Goal: Task Accomplishment & Management: Manage account settings

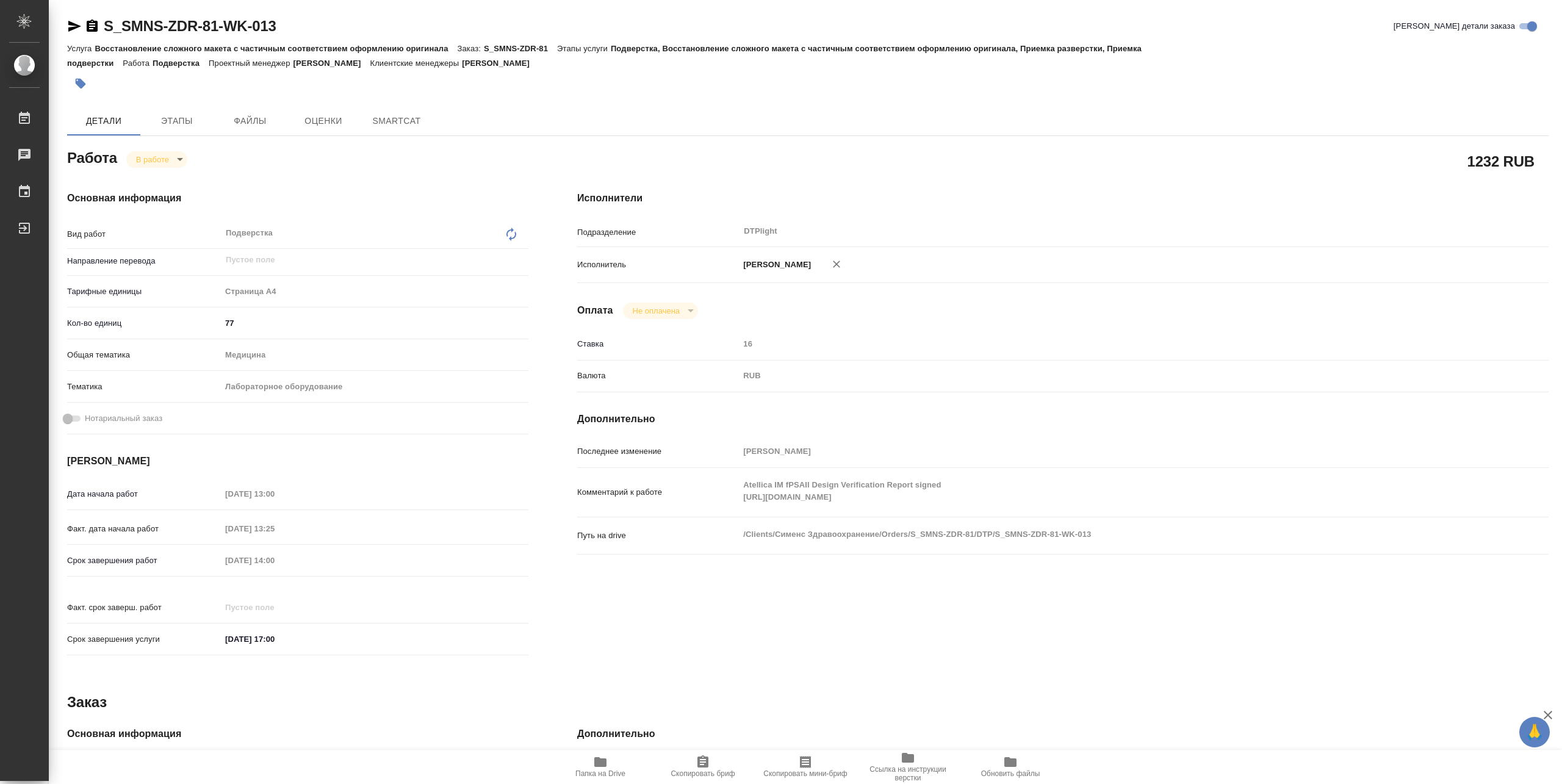
type textarea "x"
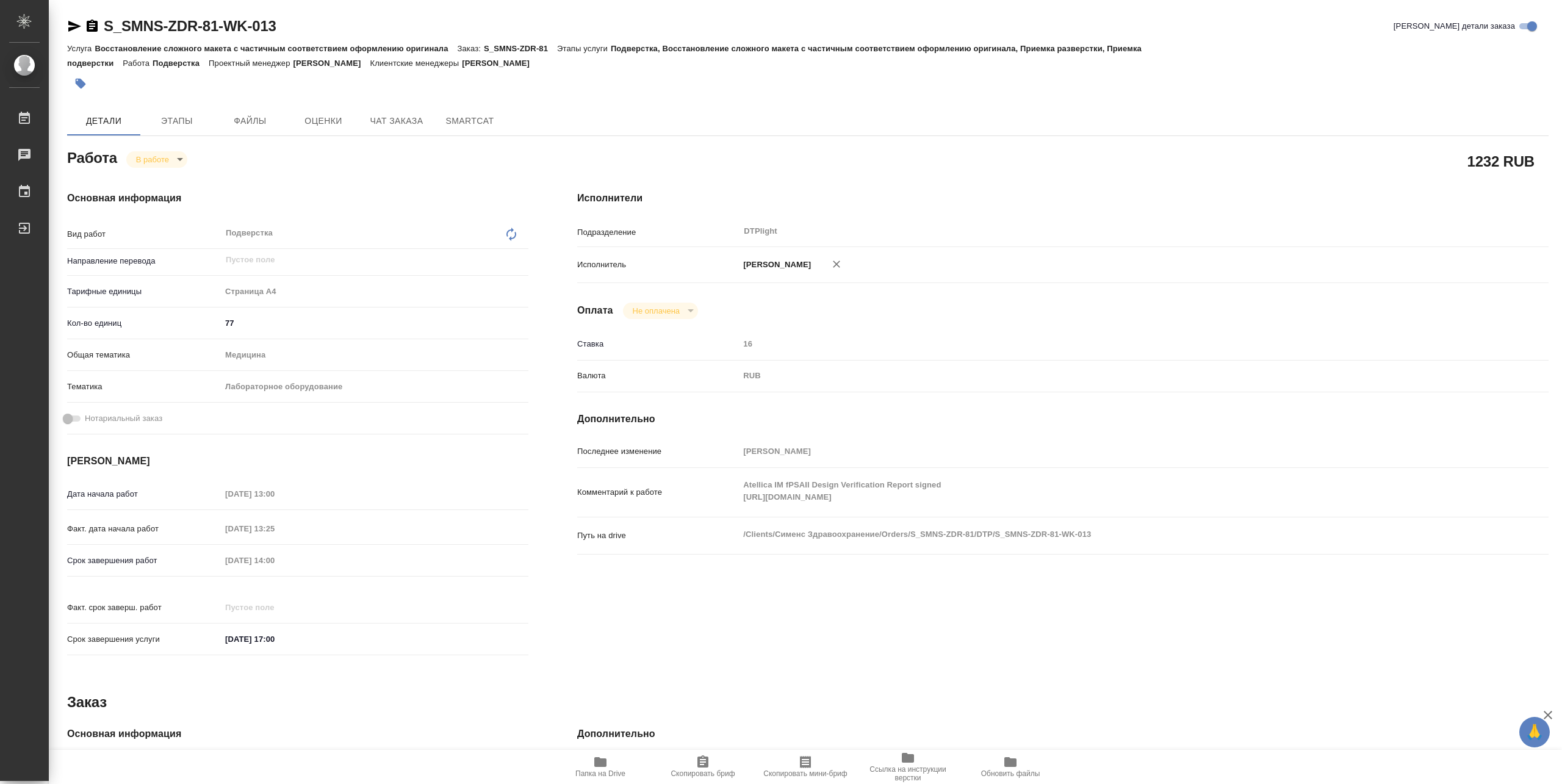
type textarea "x"
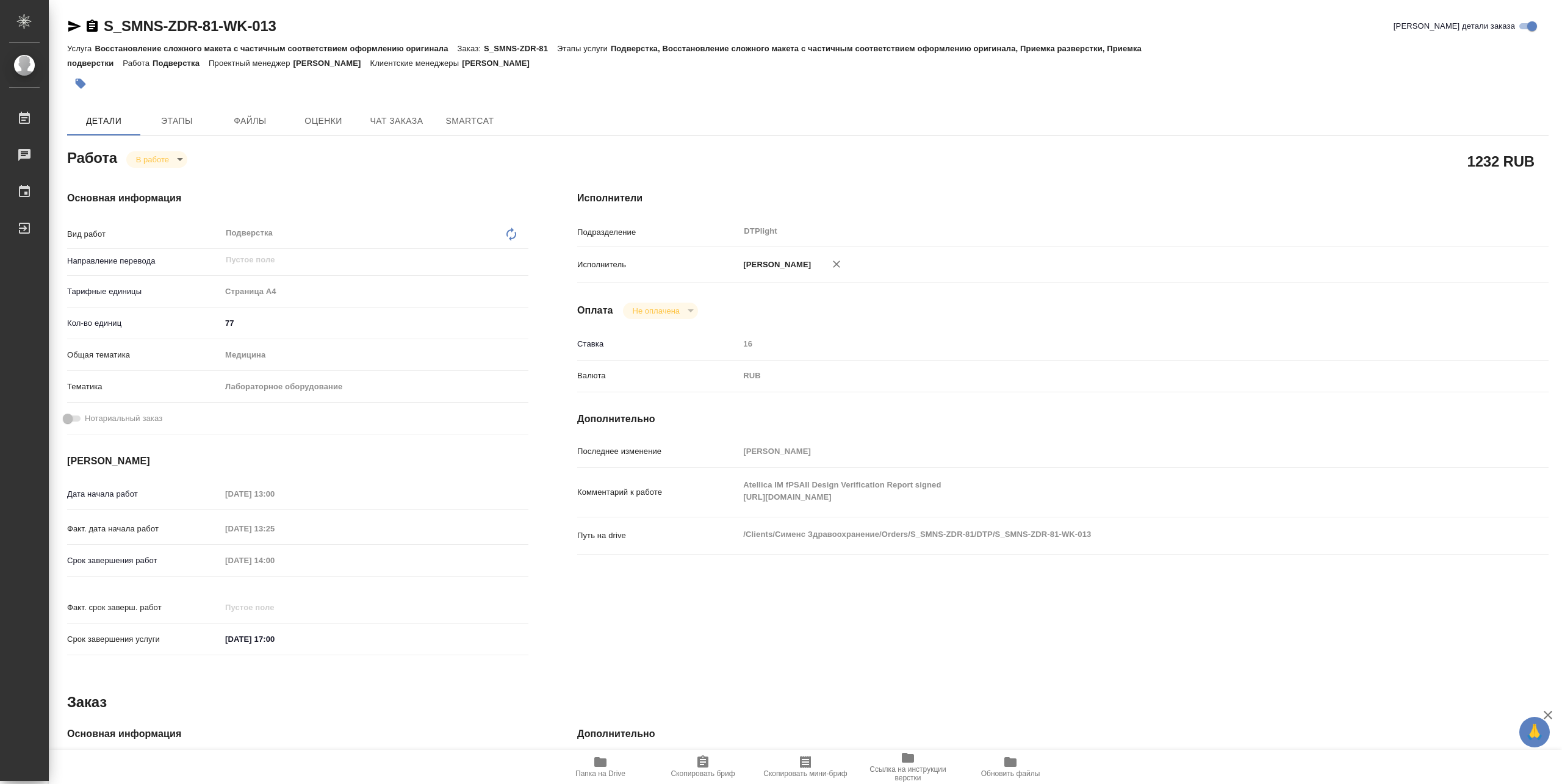
type textarea "x"
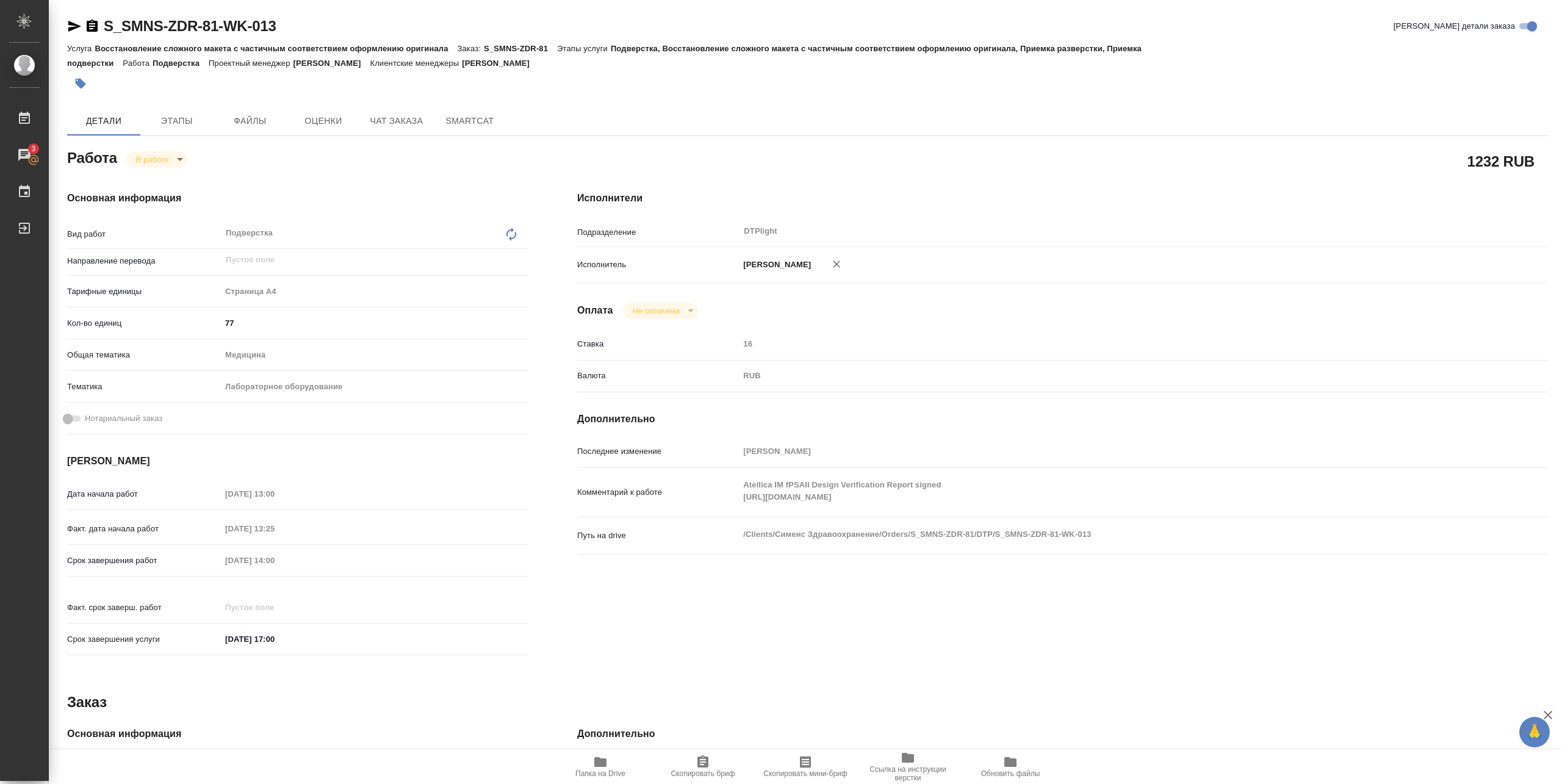
click at [375, 155] on div "Работа В работе inProgress" at bounding box center [297, 156] width 462 height 22
click at [953, 512] on div "Комментарий к работе Atellica IM fPSAII Design Verification Report signed https…" at bounding box center [1062, 492] width 971 height 39
click at [604, 767] on icon "button" at bounding box center [600, 762] width 15 height 15
click at [601, 766] on icon "button" at bounding box center [600, 762] width 12 height 10
drag, startPoint x: 106, startPoint y: 35, endPoint x: 367, endPoint y: 33, distance: 261.0
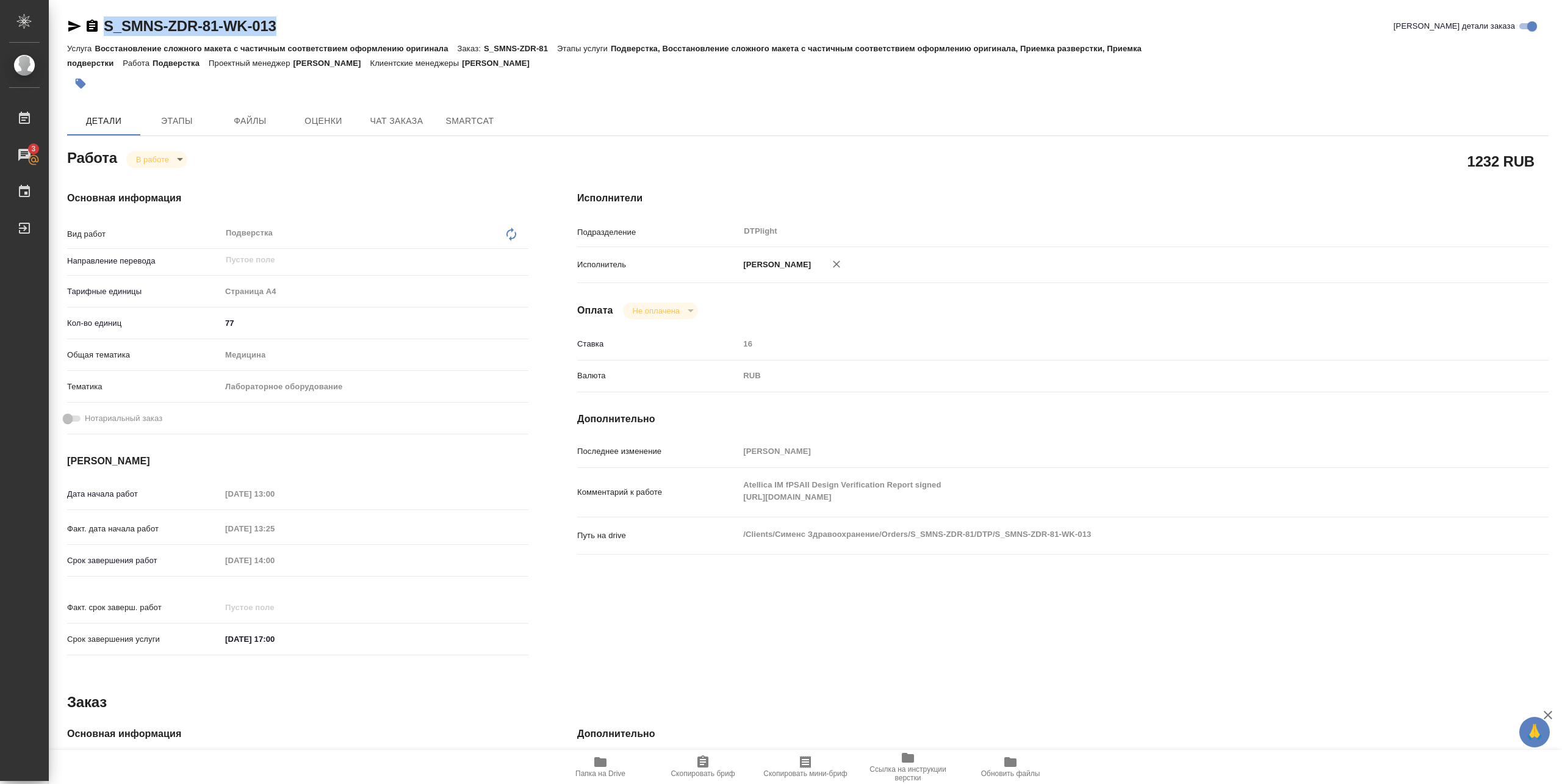
click at [367, 33] on div "S_SMNS-ZDR-81-WK-013 Кратко детали заказа" at bounding box center [807, 26] width 1481 height 20
copy link "S_SMNS-ZDR-81-WK-013"
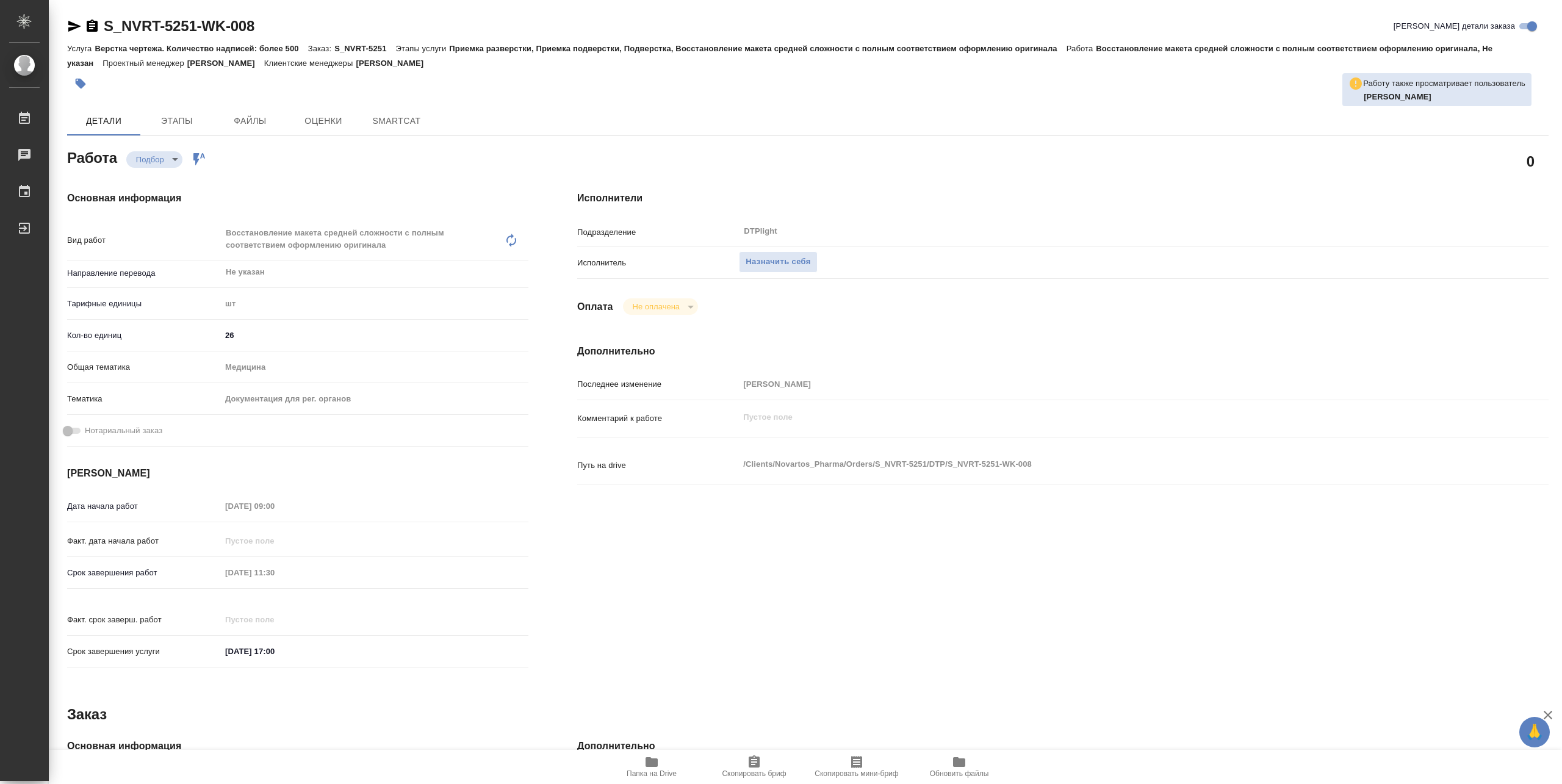
type textarea "x"
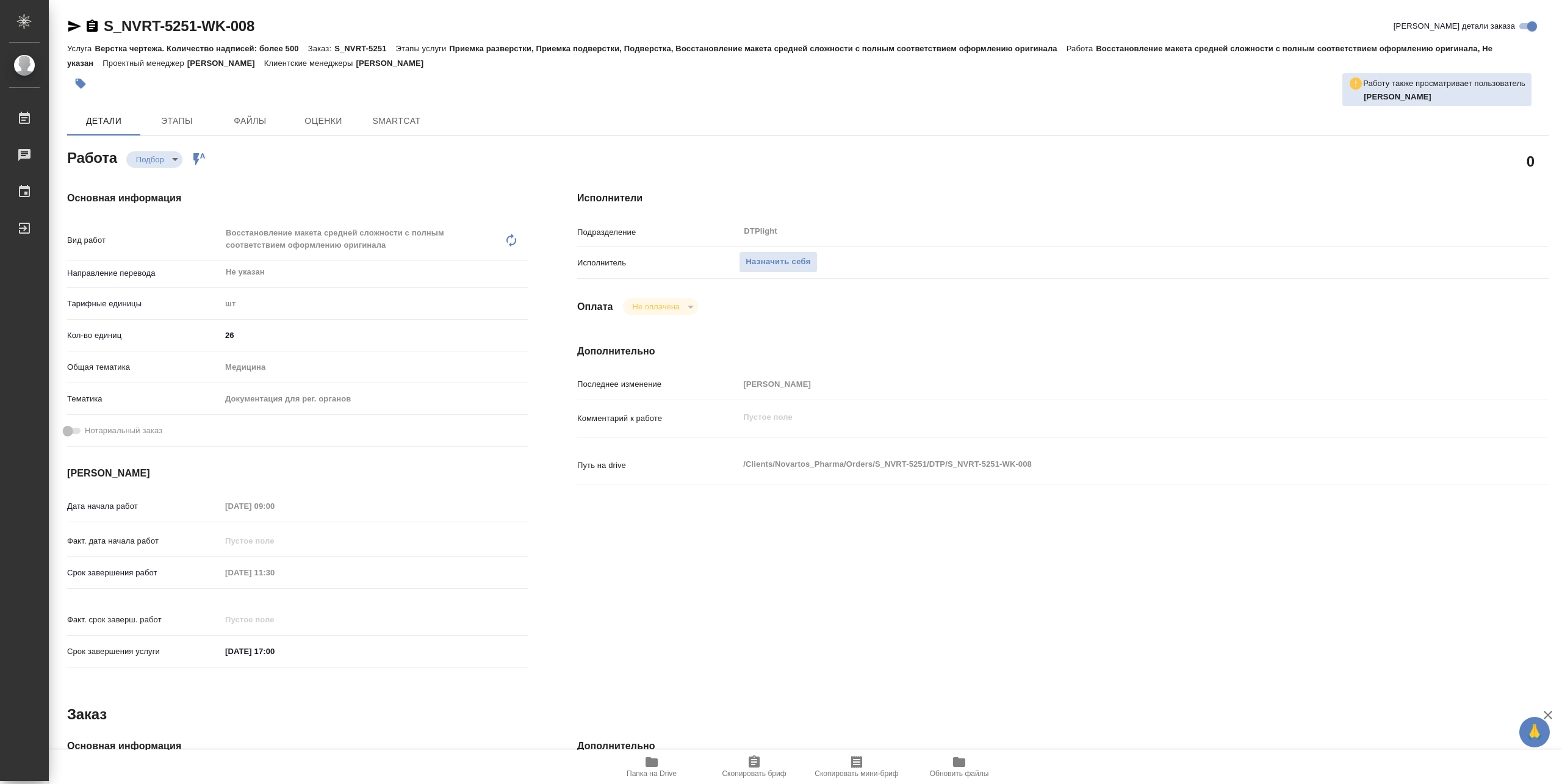
type textarea "x"
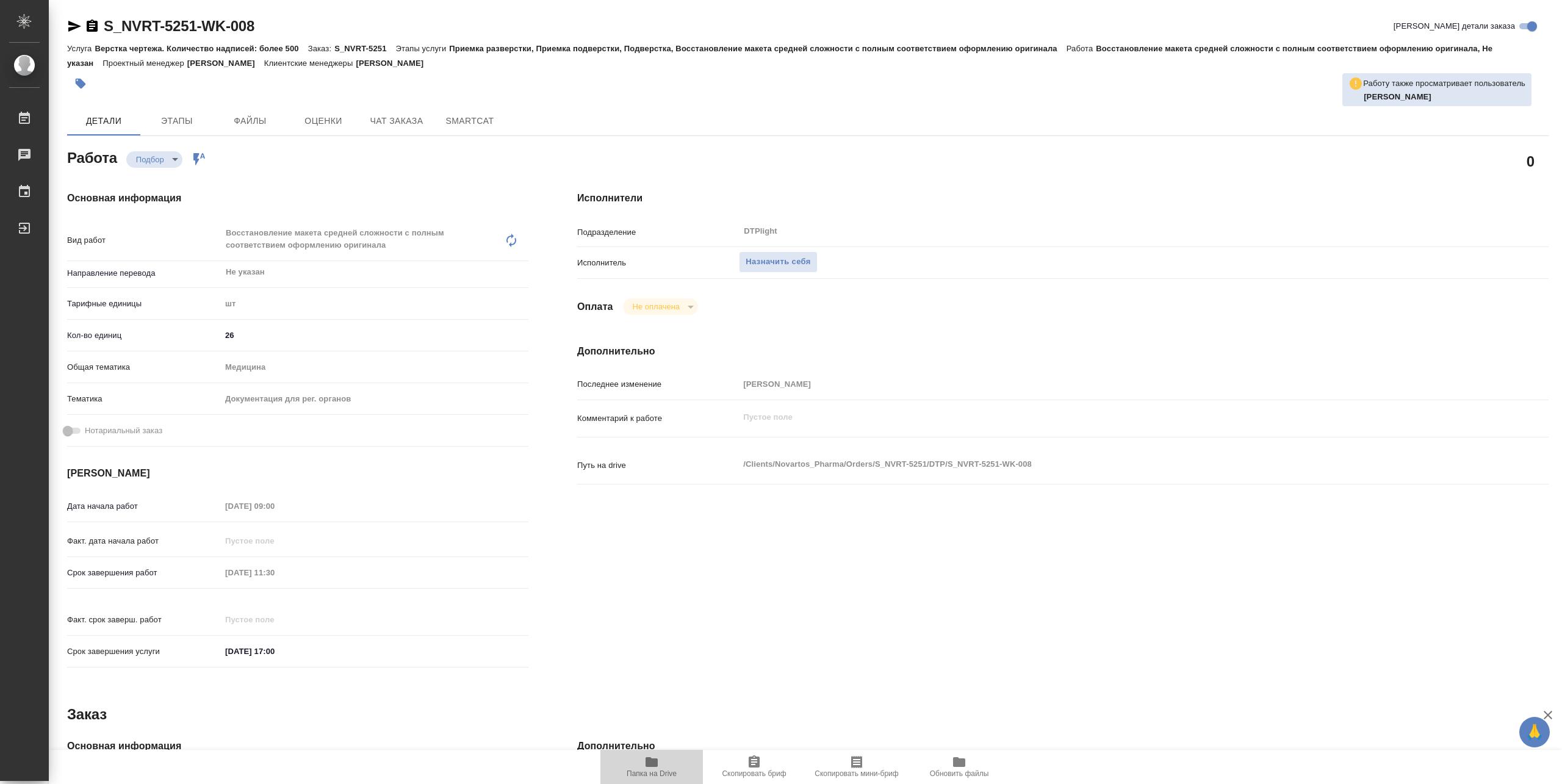
click at [662, 761] on span "Папка на Drive" at bounding box center [652, 766] width 88 height 23
type textarea "x"
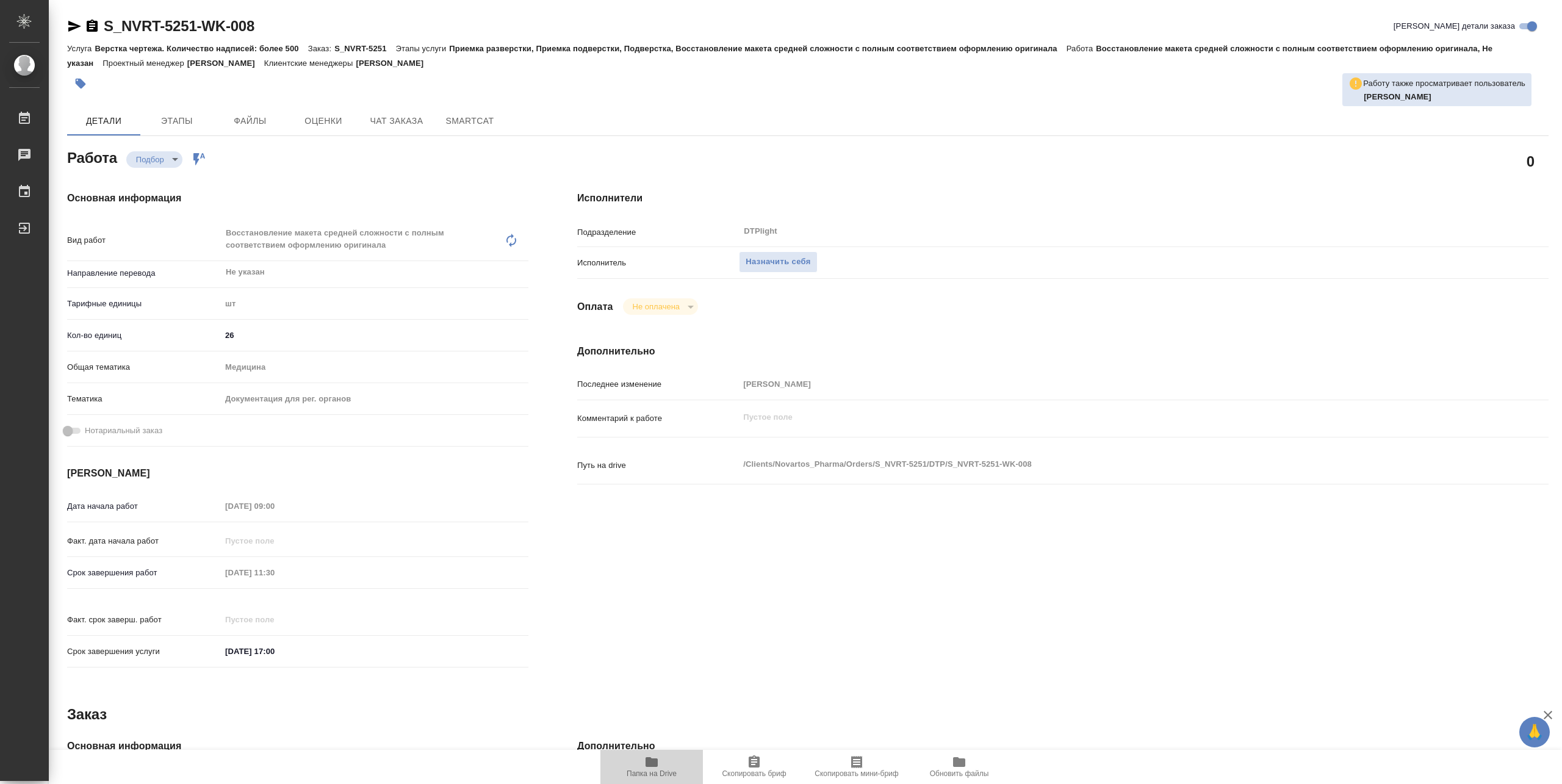
type textarea "x"
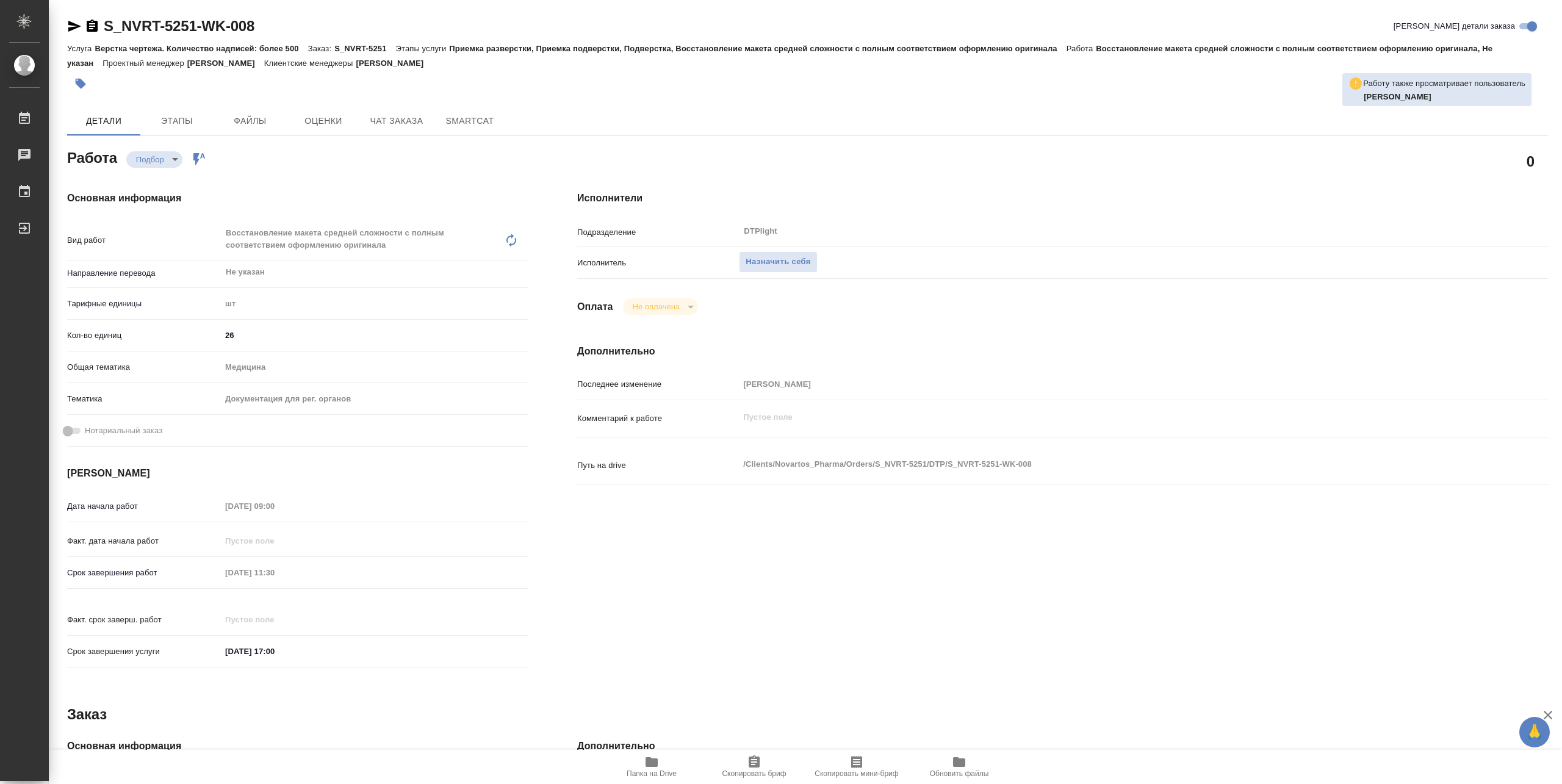
type textarea "x"
click at [806, 255] on span "Назначить себя" at bounding box center [778, 261] width 65 height 14
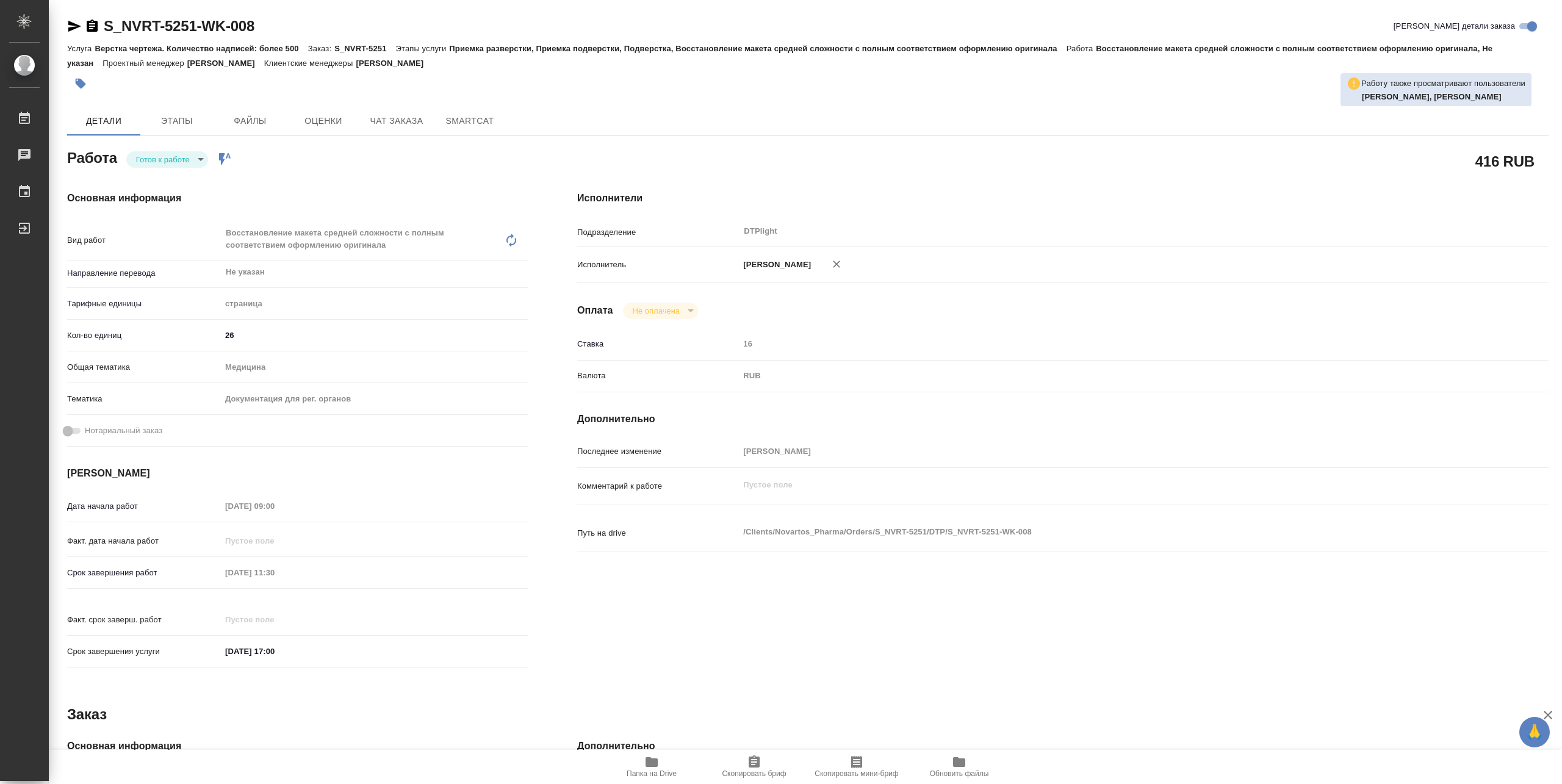
click at [189, 160] on body "🙏 .cls-1 fill:#fff; AWATERA Pankina Anna Работы Чаты График Выйти S_NVRT-5251-W…" at bounding box center [781, 392] width 1562 height 784
click at [170, 161] on button "В работе" at bounding box center [156, 159] width 40 height 13
type textarea "x"
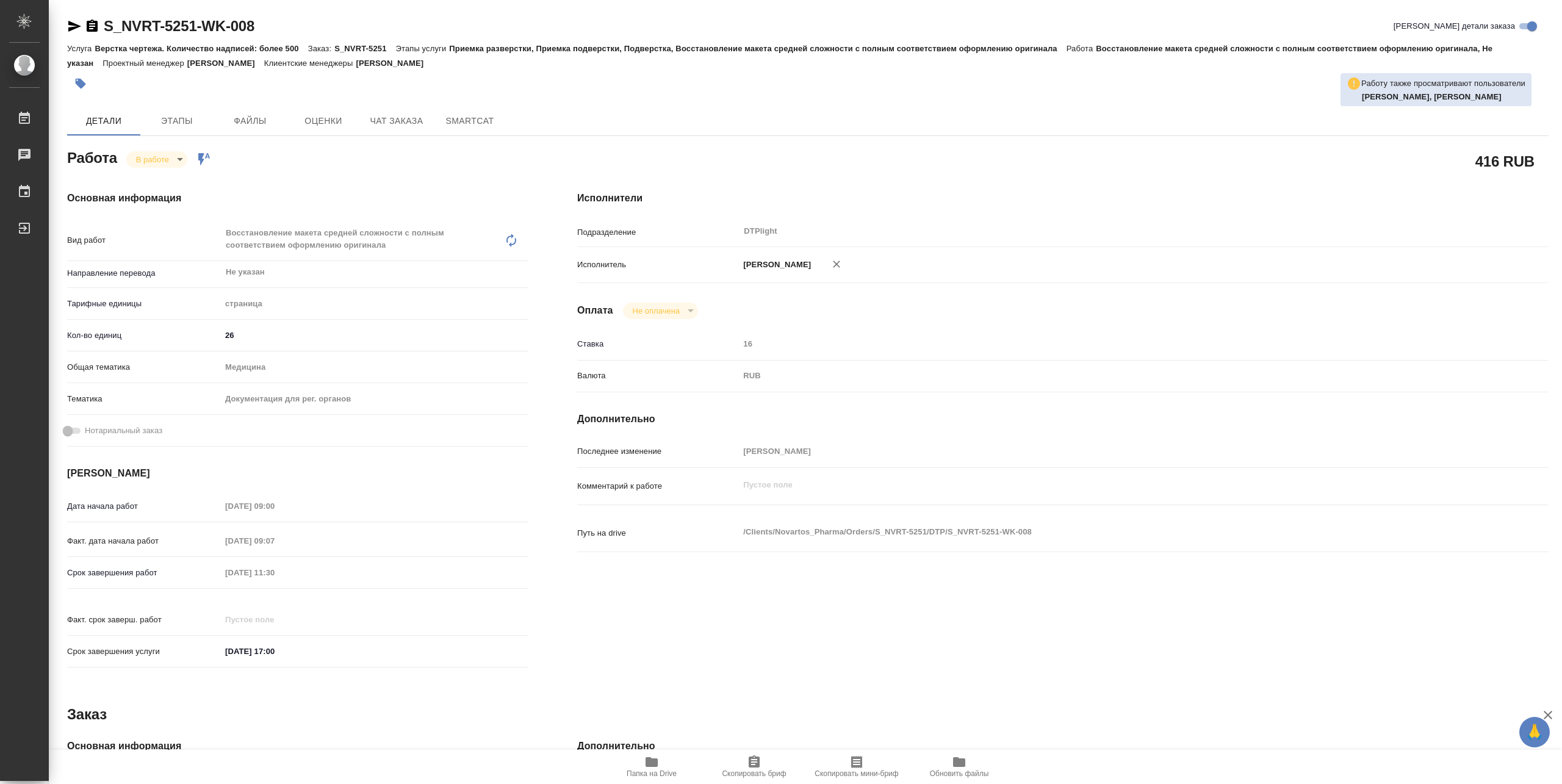
type textarea "x"
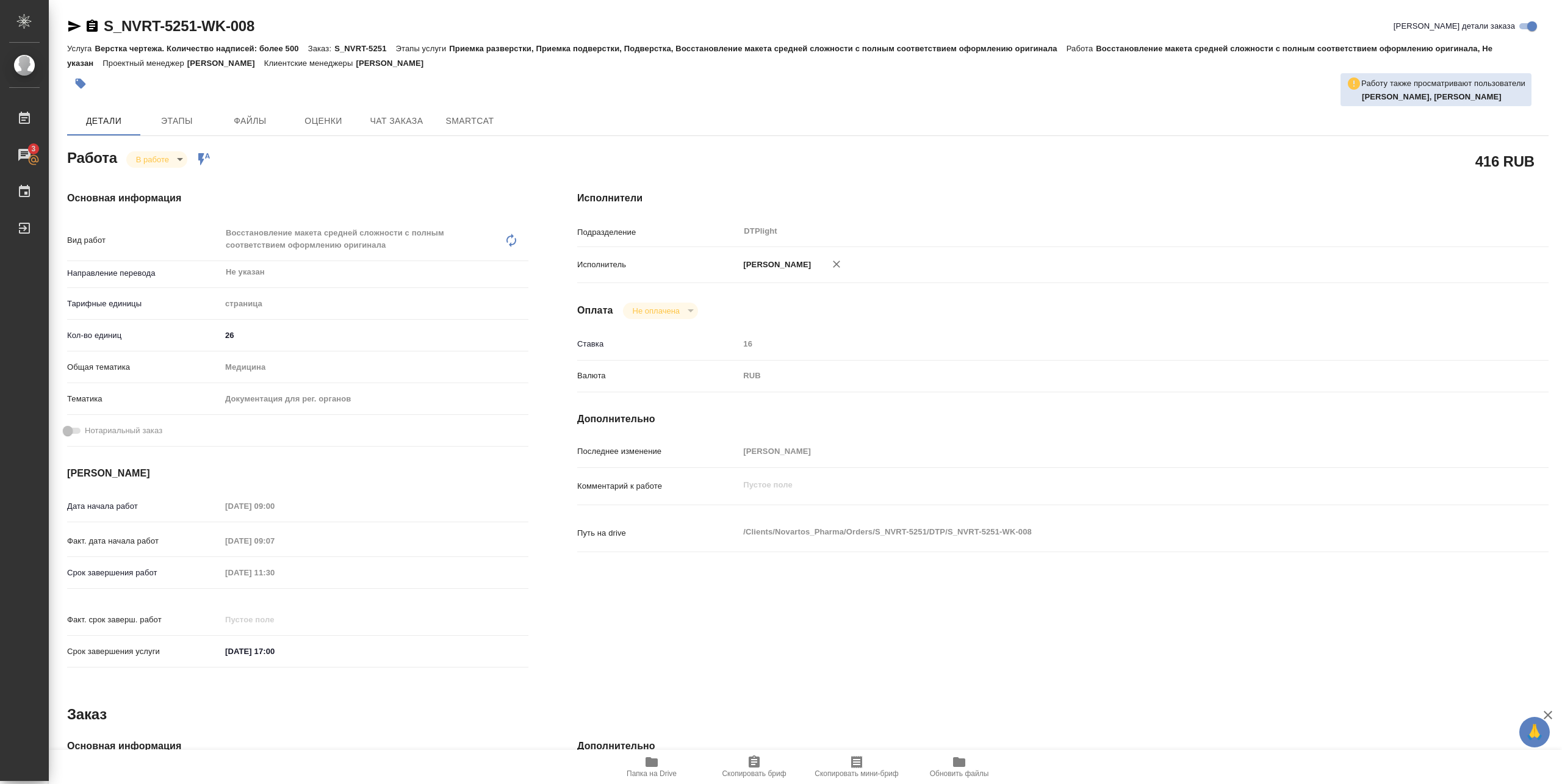
type textarea "x"
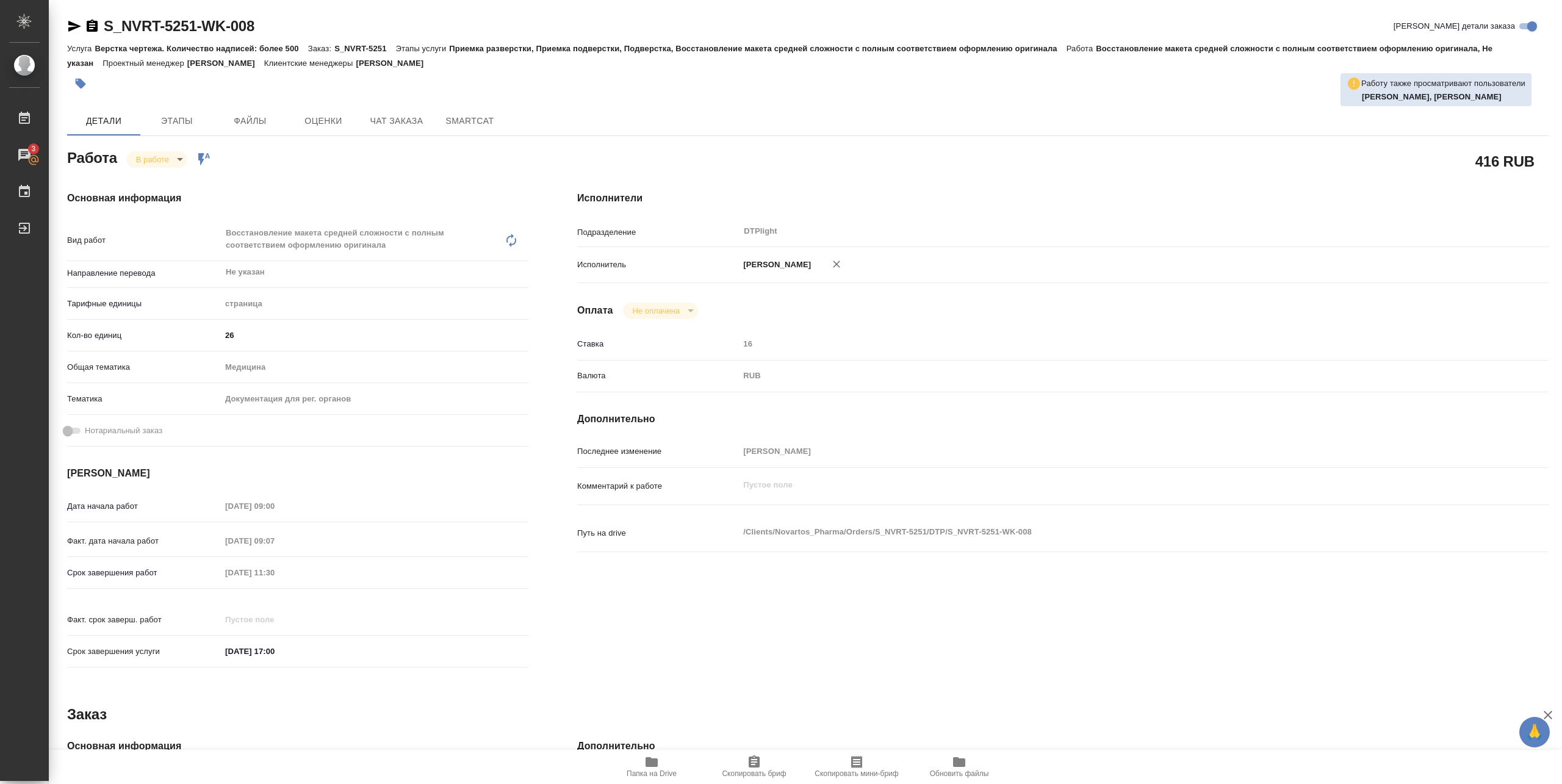
type textarea "x"
